Goal: Task Accomplishment & Management: Complete application form

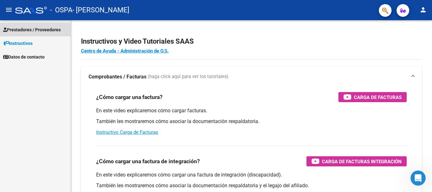
click at [41, 33] on span "Prestadores / Proveedores" at bounding box center [32, 29] width 58 height 7
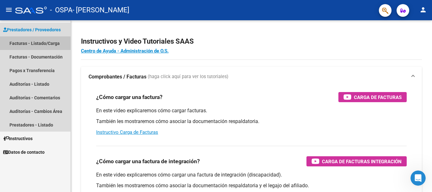
click at [40, 41] on link "Facturas - Listado/Carga" at bounding box center [35, 43] width 71 height 14
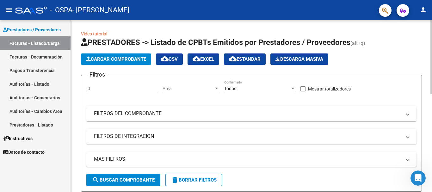
click at [432, 63] on div at bounding box center [431, 57] width 2 height 74
click at [432, 72] on div at bounding box center [431, 57] width 2 height 74
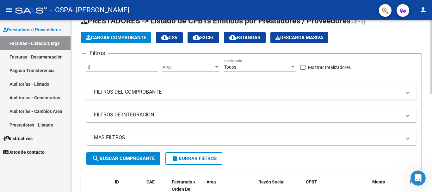
click at [432, 83] on div at bounding box center [431, 67] width 2 height 74
drag, startPoint x: 432, startPoint y: 83, endPoint x: 291, endPoint y: 90, distance: 141.2
click at [291, 90] on mat-panel-title "FILTROS DEL COMPROBANTE" at bounding box center [247, 92] width 307 height 7
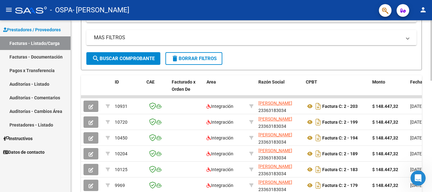
scroll to position [212, 0]
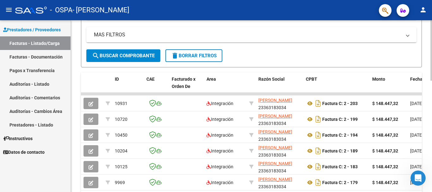
click at [432, 123] on div at bounding box center [431, 126] width 2 height 60
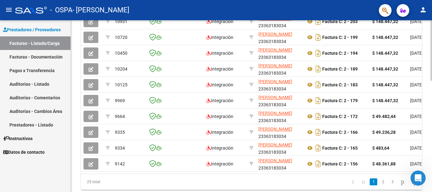
click at [430, 144] on div at bounding box center [431, 155] width 2 height 60
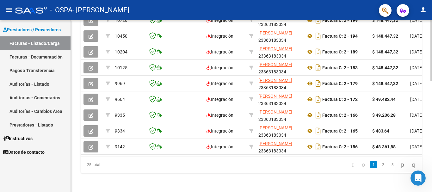
scroll to position [317, 0]
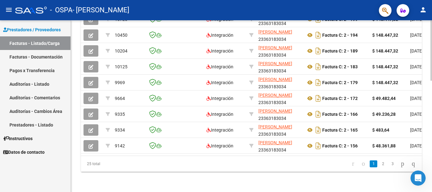
click at [431, 158] on div at bounding box center [431, 162] width 2 height 60
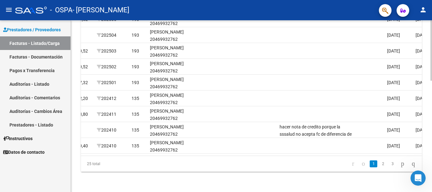
scroll to position [0, 992]
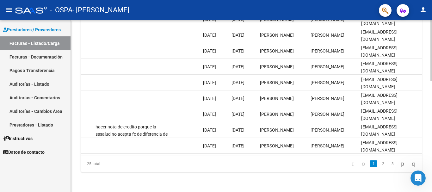
click at [432, 139] on div at bounding box center [431, 162] width 2 height 60
click at [432, 133] on div at bounding box center [431, 162] width 2 height 60
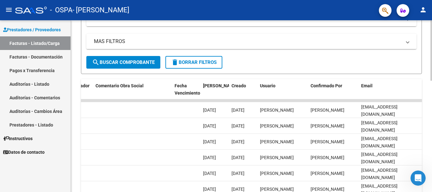
scroll to position [198, 0]
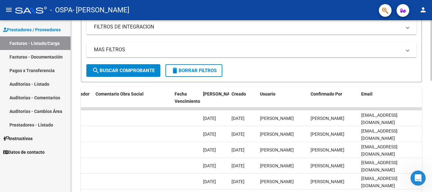
click at [432, 103] on div at bounding box center [431, 121] width 2 height 60
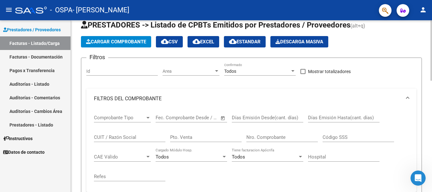
scroll to position [16, 0]
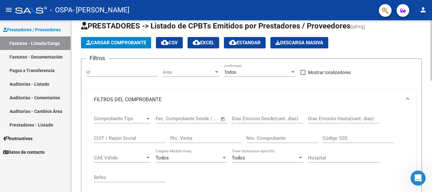
click at [431, 29] on div at bounding box center [431, 56] width 2 height 60
click at [135, 40] on span "Cargar Comprobante" at bounding box center [116, 43] width 60 height 6
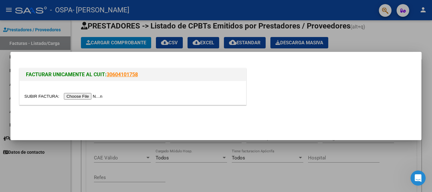
click at [95, 97] on input "file" at bounding box center [64, 96] width 80 height 7
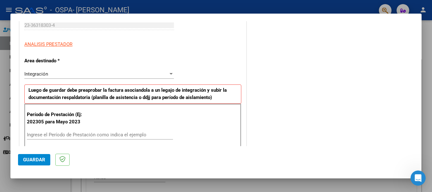
scroll to position [126, 0]
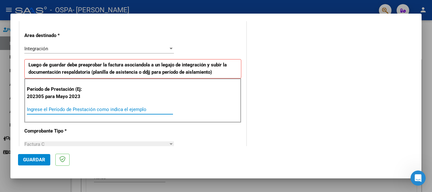
click at [117, 111] on input "Ingrese el Período de Prestación como indica el ejemplo" at bounding box center [100, 110] width 146 height 6
type input "202504"
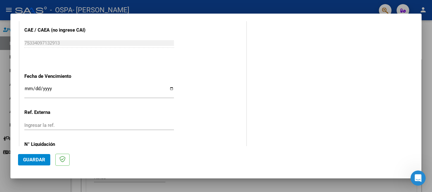
scroll to position [420, 0]
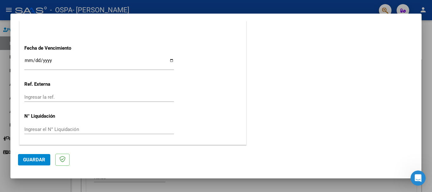
click at [37, 162] on span "Guardar" at bounding box center [34, 160] width 22 height 6
click at [40, 160] on span "Guardar" at bounding box center [34, 160] width 22 height 6
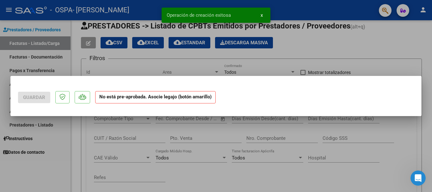
scroll to position [0, 0]
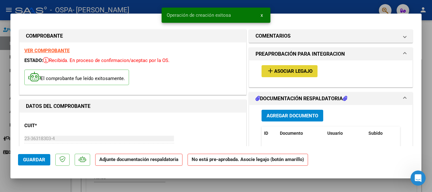
click at [283, 71] on span "Asociar Legajo" at bounding box center [293, 72] width 38 height 6
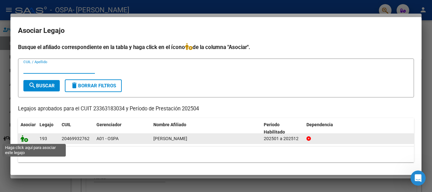
click at [26, 140] on icon at bounding box center [25, 138] width 8 height 7
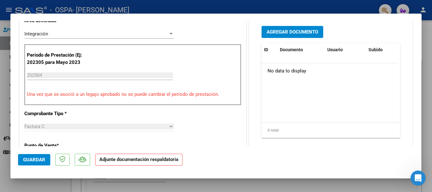
scroll to position [167, 0]
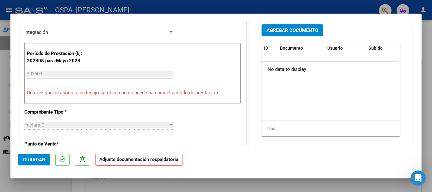
click at [133, 71] on input "202504" at bounding box center [100, 74] width 146 height 6
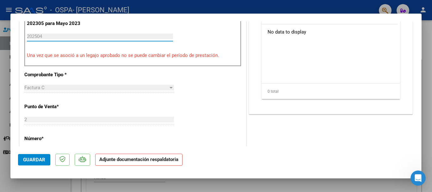
scroll to position [180, 0]
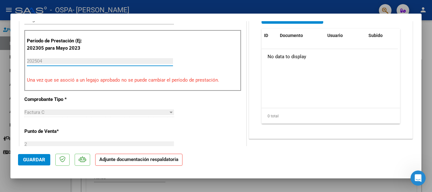
click at [42, 60] on input "202504" at bounding box center [100, 61] width 146 height 6
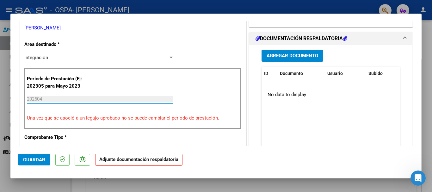
scroll to position [78, 0]
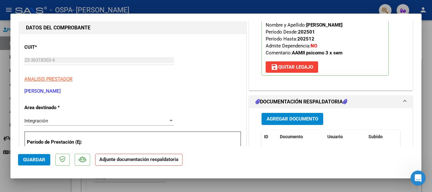
click at [275, 68] on mat-icon "save" at bounding box center [275, 67] width 8 height 8
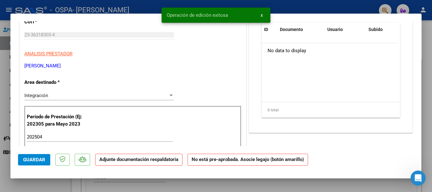
scroll to position [116, 0]
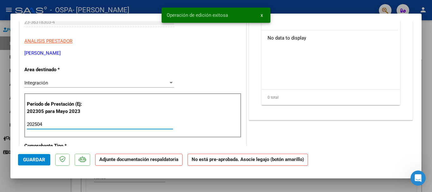
click at [130, 125] on input "202504" at bounding box center [100, 124] width 146 height 6
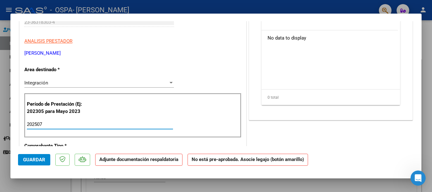
type input "202507"
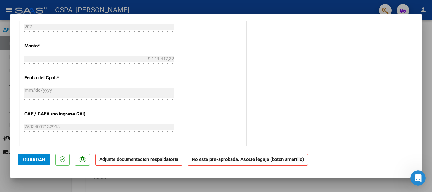
scroll to position [0, 0]
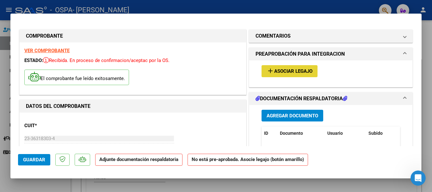
click at [298, 68] on span "add Asociar Legajo" at bounding box center [290, 71] width 46 height 6
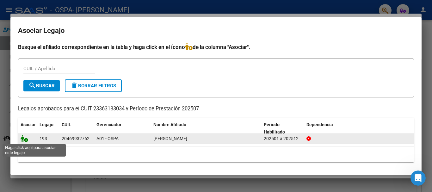
click at [26, 140] on icon at bounding box center [25, 138] width 8 height 7
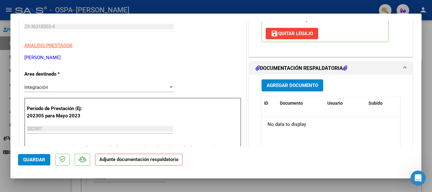
scroll to position [123, 0]
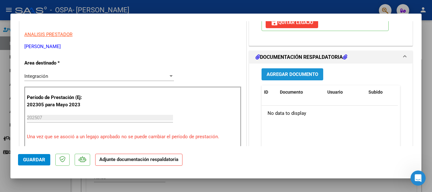
click at [280, 76] on span "Agregar Documento" at bounding box center [293, 75] width 52 height 6
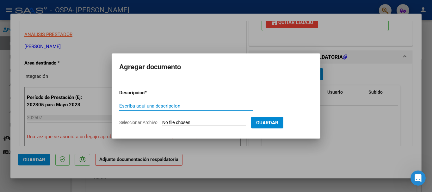
click at [185, 122] on input "Seleccionar Archivo" at bounding box center [204, 123] width 84 height 6
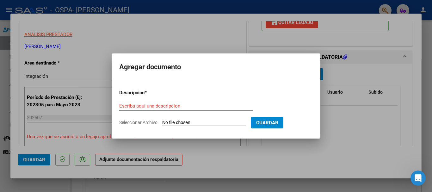
type input "C:\fakepath\[PERSON_NAME].jpg"
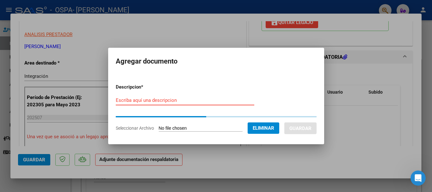
click at [156, 99] on input "Escriba aquí una descripcion" at bounding box center [185, 100] width 138 height 6
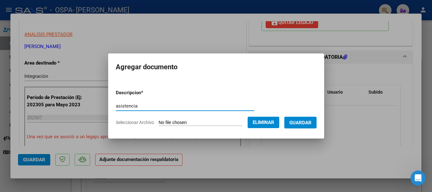
type input "asistencia"
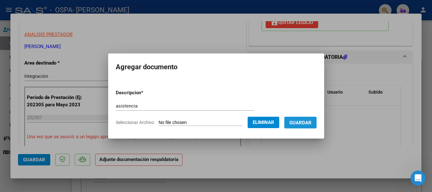
click at [300, 118] on button "Guardar" at bounding box center [300, 123] width 32 height 12
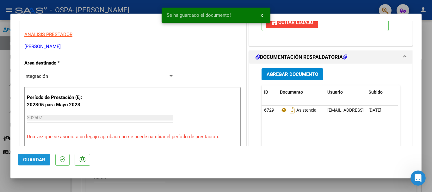
click at [31, 162] on span "Guardar" at bounding box center [34, 160] width 22 height 6
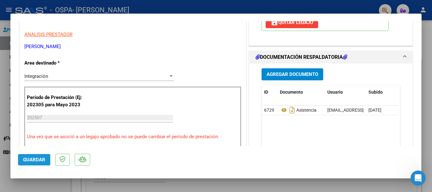
click at [26, 160] on span "Guardar" at bounding box center [34, 160] width 22 height 6
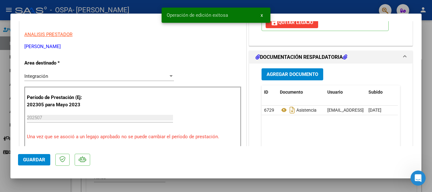
click at [429, 29] on div at bounding box center [216, 96] width 432 height 192
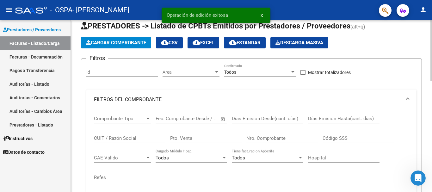
scroll to position [57, 0]
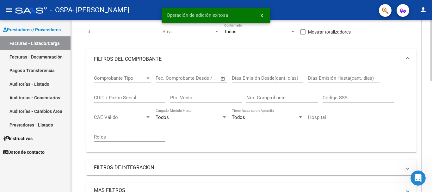
click at [432, 53] on div at bounding box center [431, 70] width 2 height 60
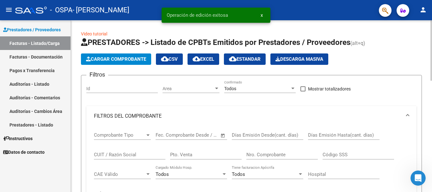
scroll to position [0, 0]
click at [432, 54] on div at bounding box center [431, 106] width 2 height 172
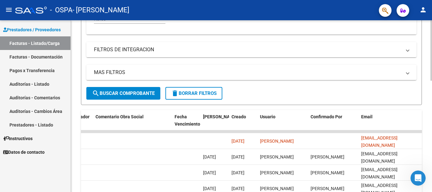
scroll to position [184, 0]
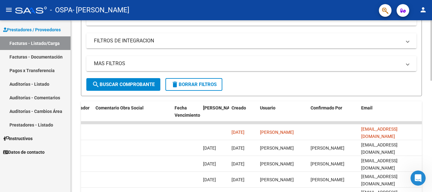
click at [432, 122] on div at bounding box center [431, 116] width 2 height 60
